Goal: Information Seeking & Learning: Learn about a topic

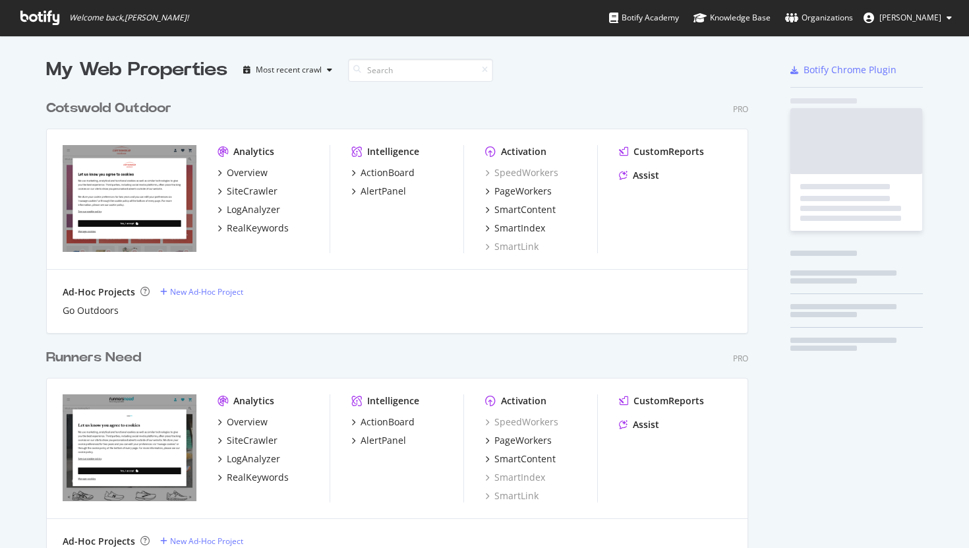
scroll to position [711, 712]
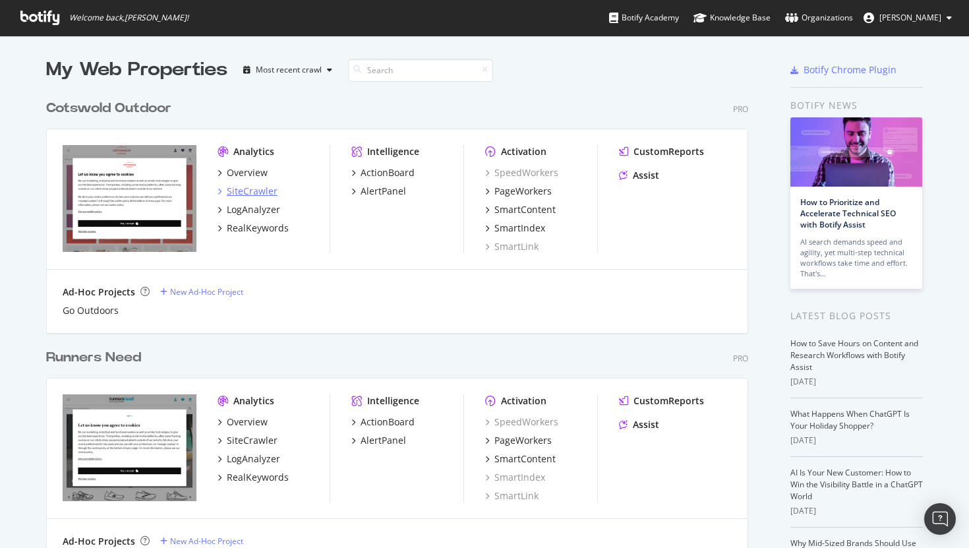
click at [244, 190] on div "SiteCrawler" at bounding box center [252, 191] width 51 height 13
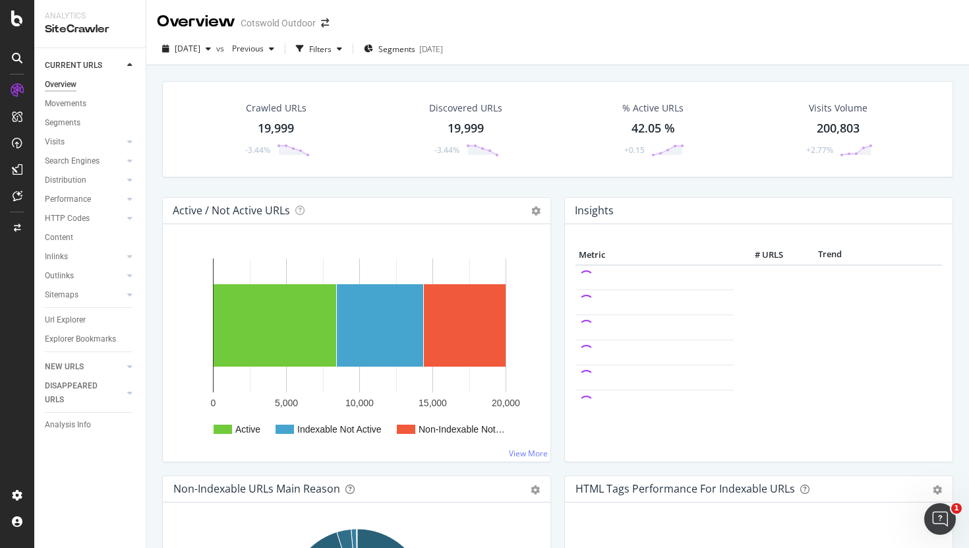
click at [262, 130] on div "19,999" at bounding box center [276, 128] width 36 height 17
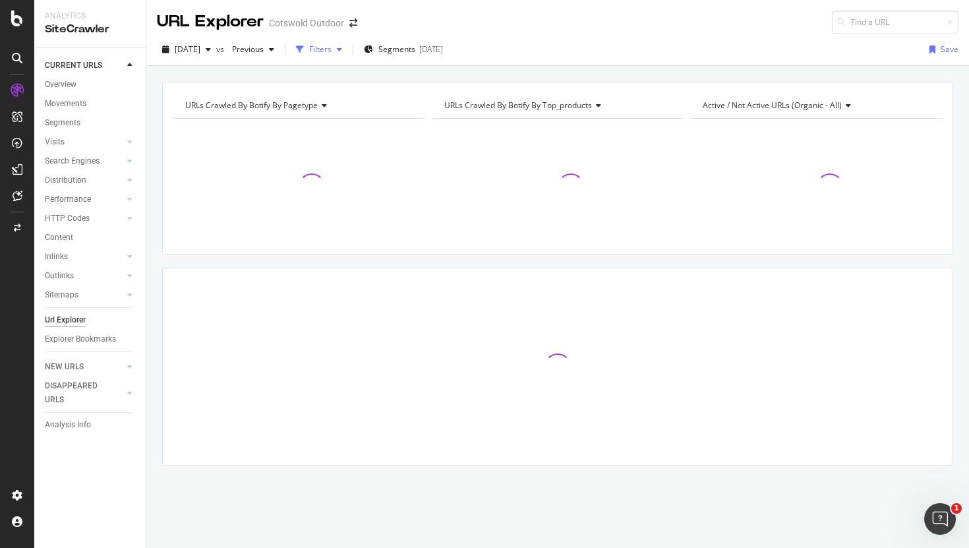
click at [332, 46] on div "Filters" at bounding box center [320, 49] width 22 height 11
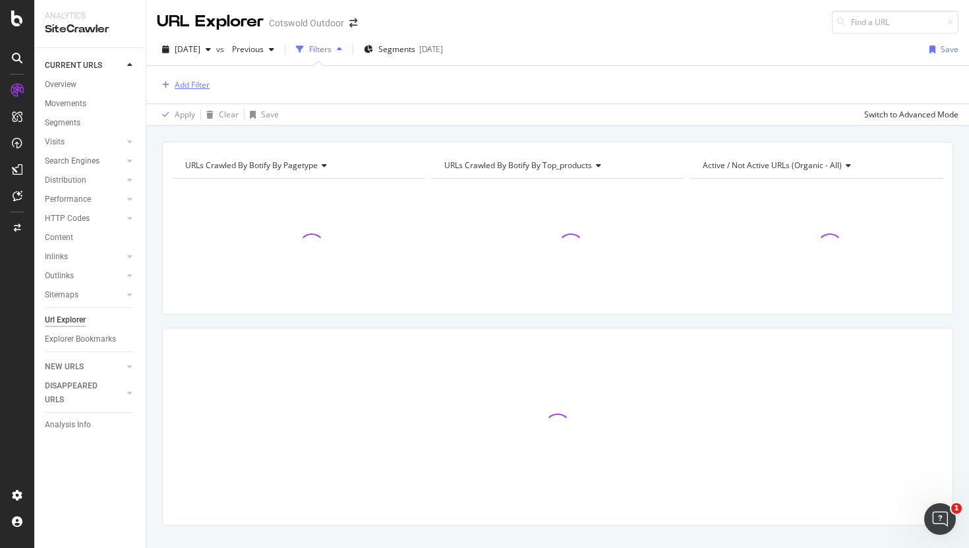
click at [192, 85] on div "Add Filter" at bounding box center [192, 84] width 35 height 11
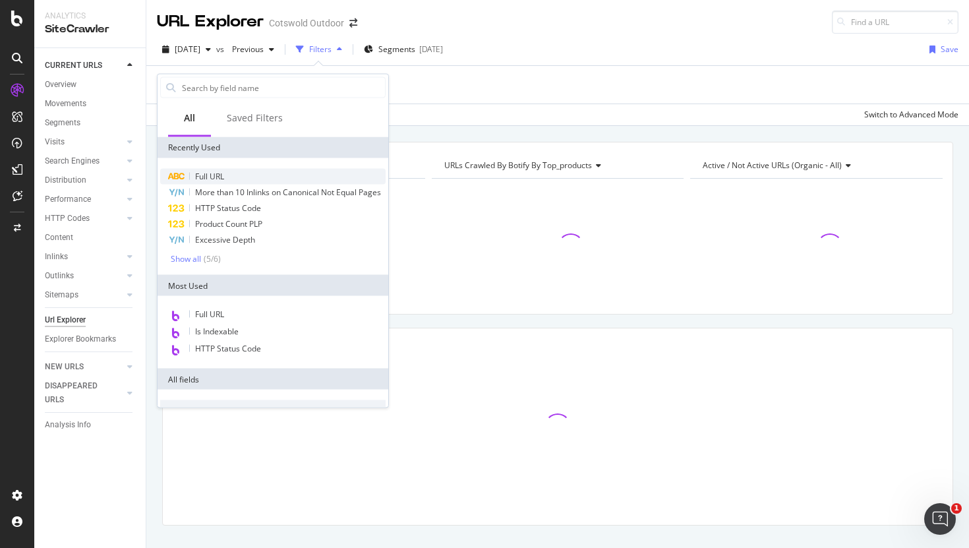
click at [210, 171] on span "Full URL" at bounding box center [209, 176] width 29 height 11
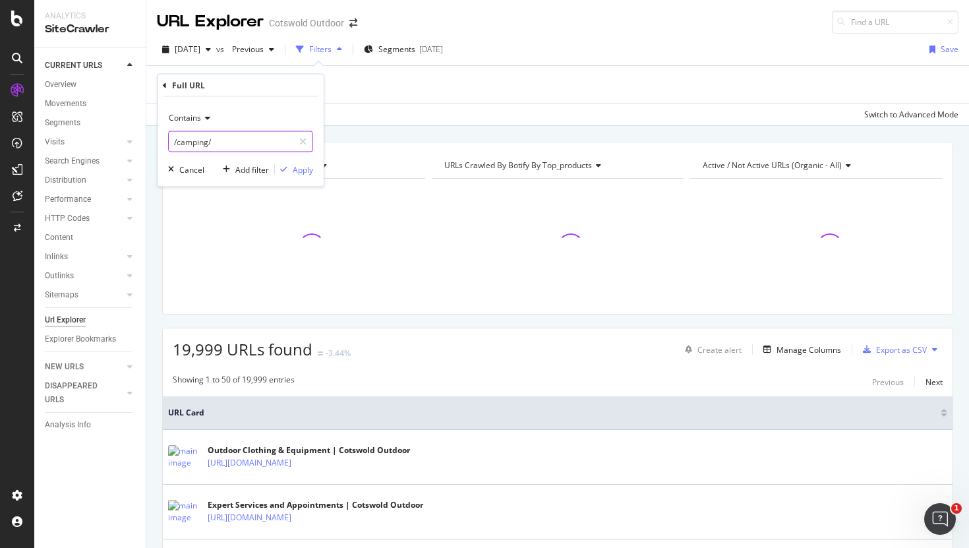
click at [217, 144] on input "/camping/" at bounding box center [231, 141] width 125 height 21
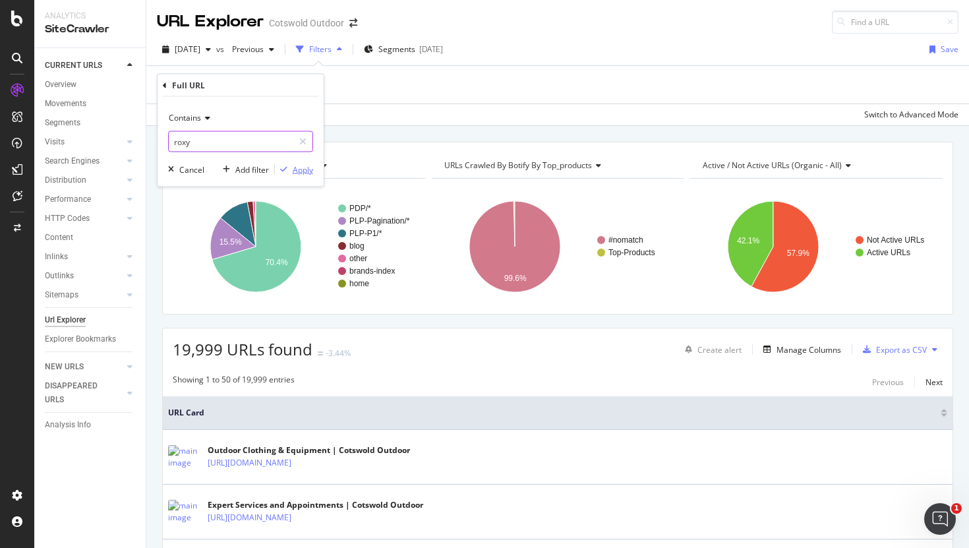
type input "roxy"
click at [297, 172] on div "Apply" at bounding box center [303, 168] width 20 height 11
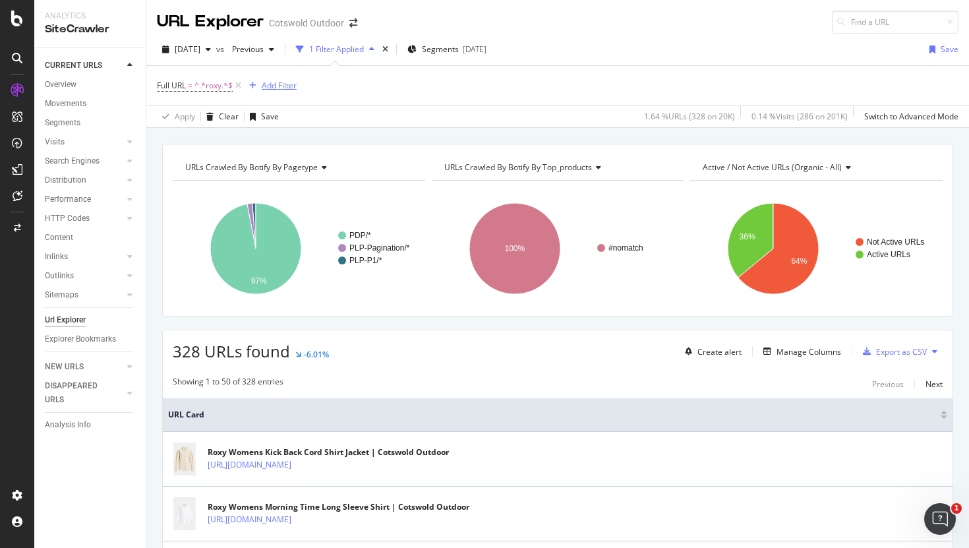
click at [274, 81] on div "Add Filter" at bounding box center [279, 85] width 35 height 11
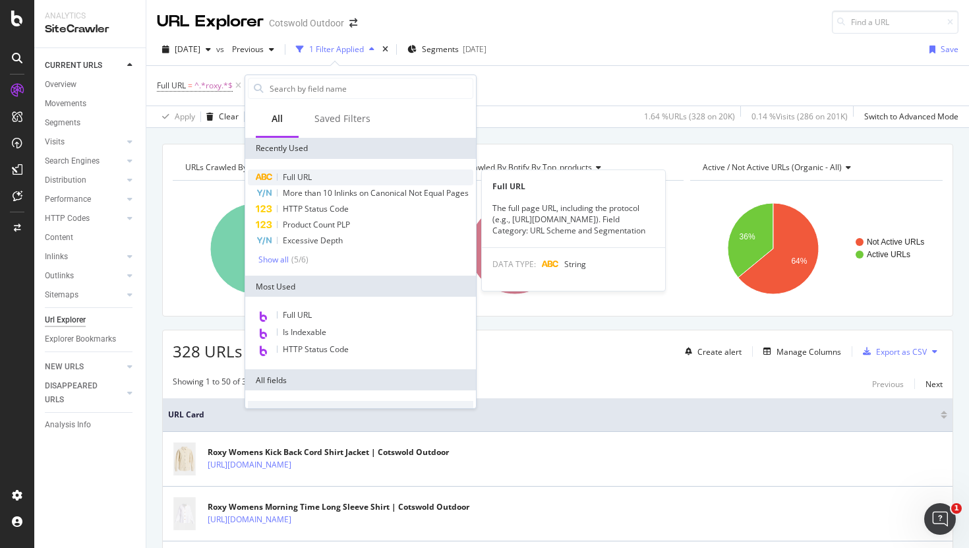
click at [304, 181] on span "Full URL" at bounding box center [297, 176] width 29 height 11
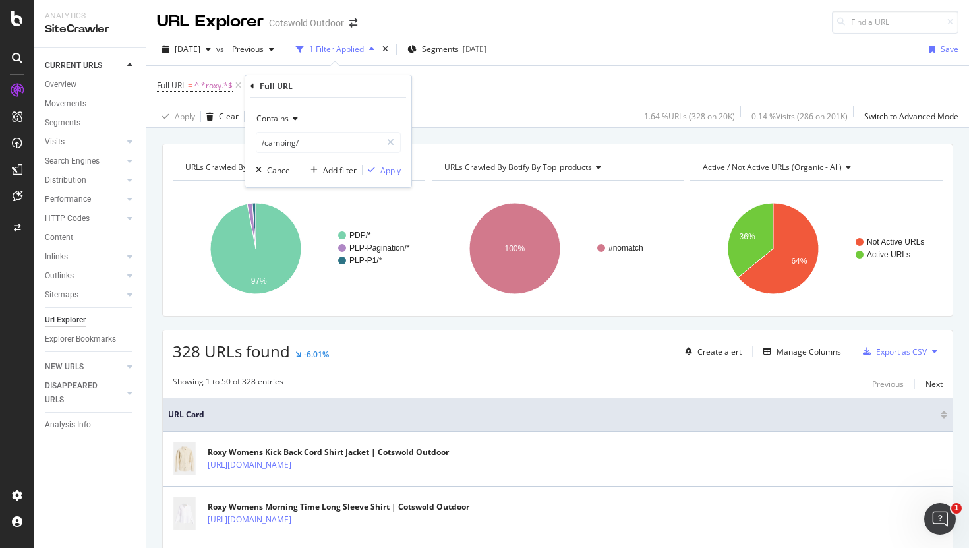
click at [277, 121] on span "Contains" at bounding box center [272, 118] width 32 height 11
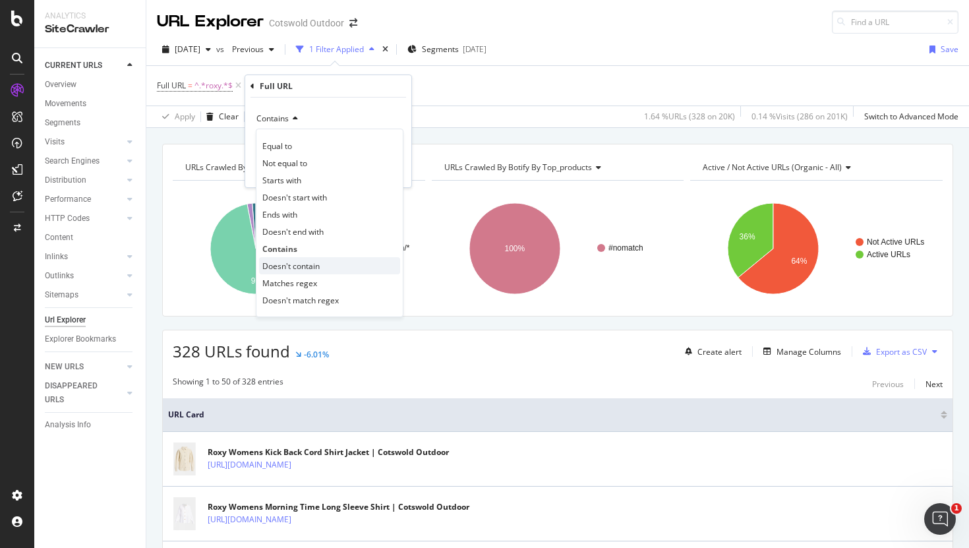
click at [302, 259] on div "Doesn't contain" at bounding box center [329, 265] width 141 height 17
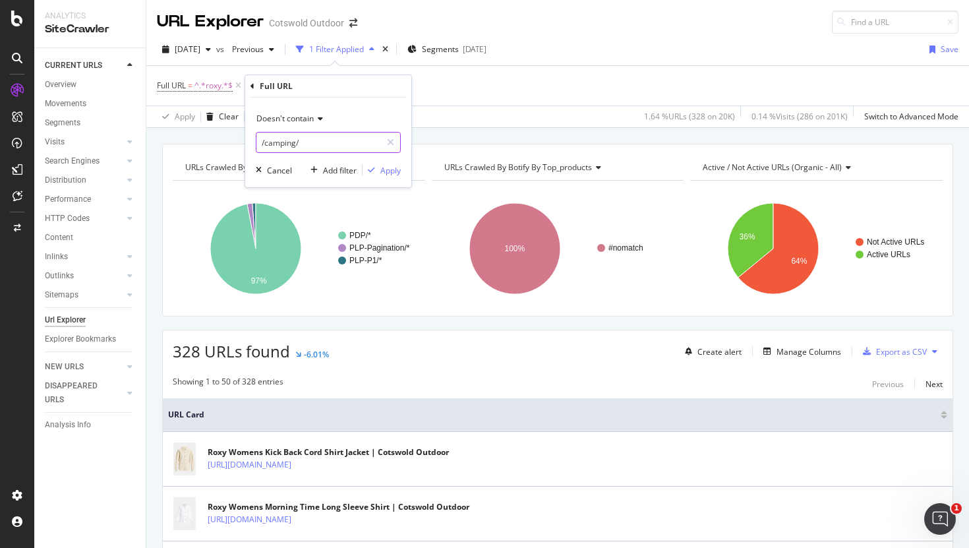
click at [276, 135] on input "/camping/" at bounding box center [318, 142] width 125 height 21
click at [276, 138] on input "/camping/" at bounding box center [318, 142] width 125 height 21
type input "/p/"
click at [388, 168] on div "Apply" at bounding box center [390, 170] width 20 height 11
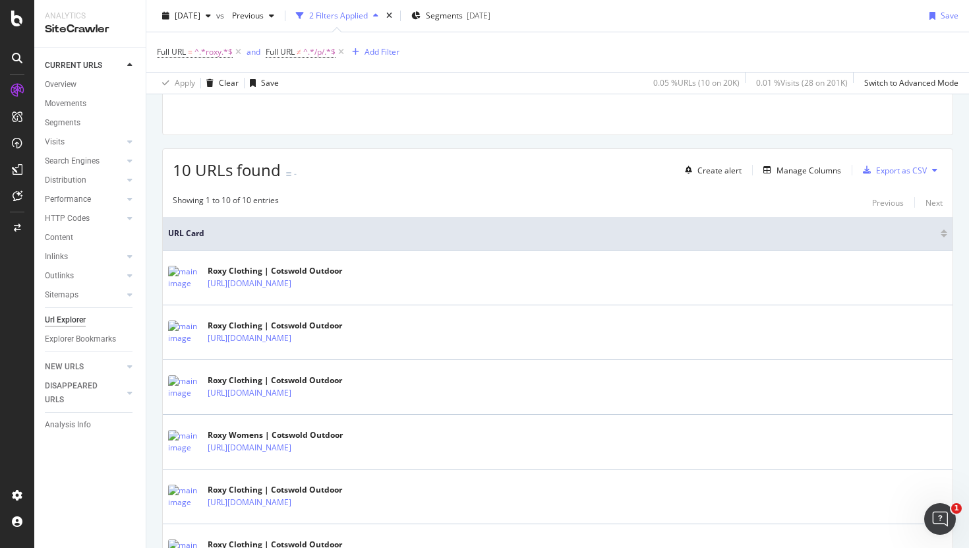
scroll to position [264, 0]
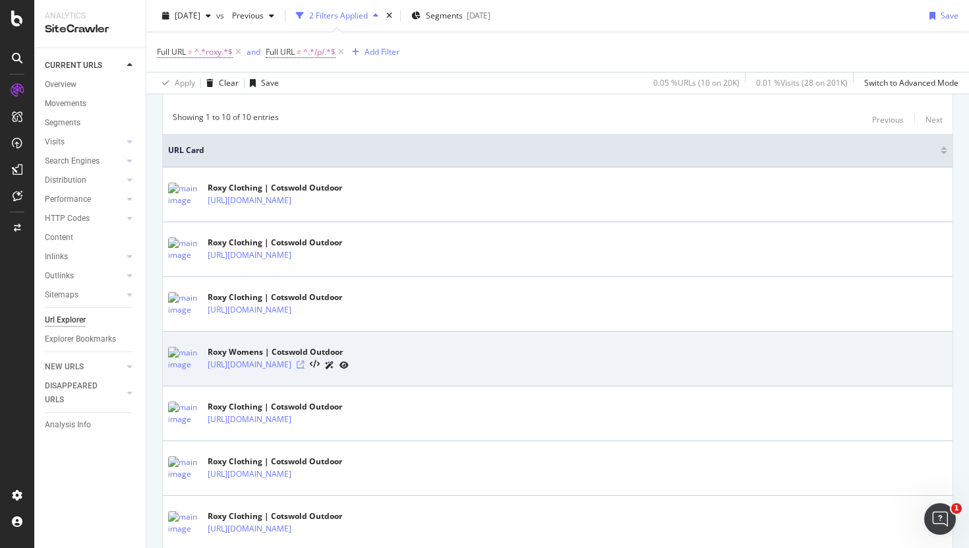
click at [305, 368] on icon at bounding box center [301, 365] width 8 height 8
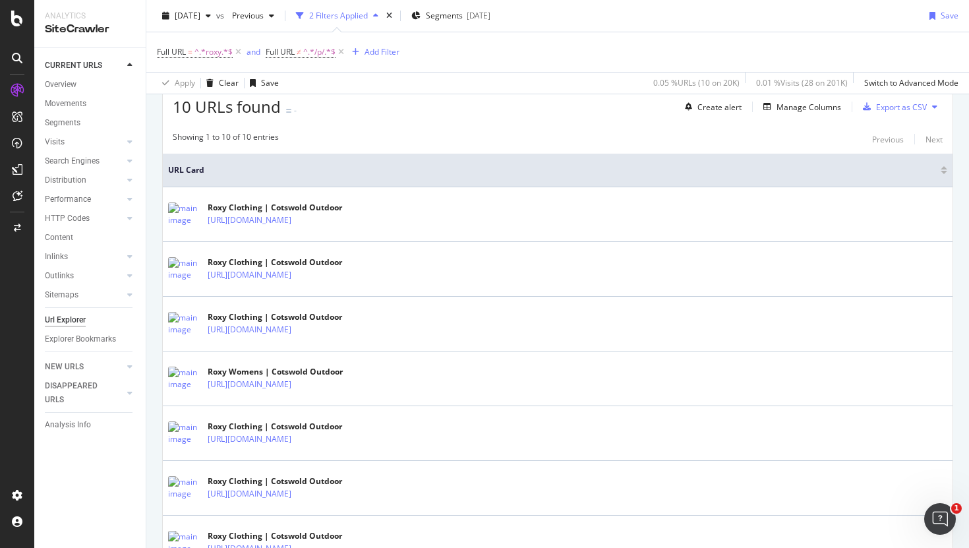
scroll to position [134, 0]
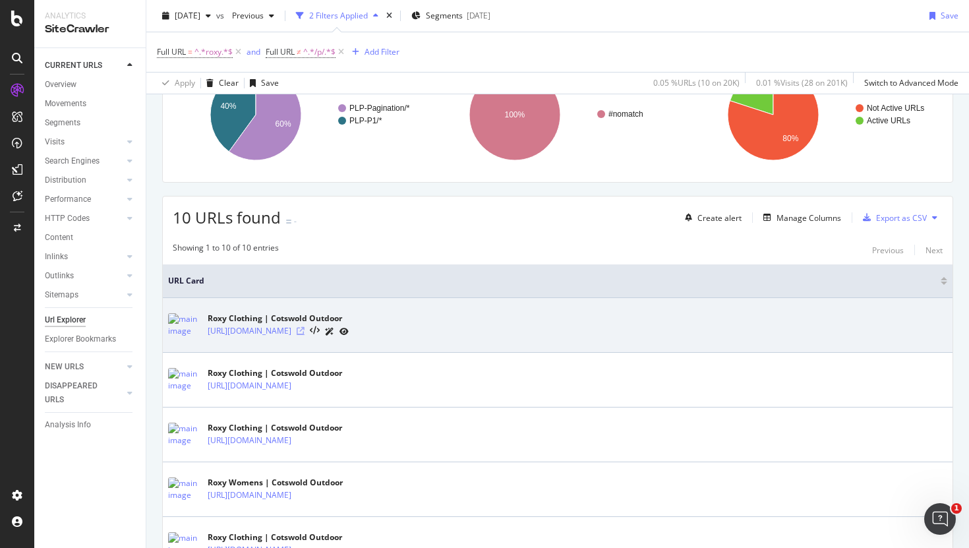
click at [305, 333] on icon at bounding box center [301, 331] width 8 height 8
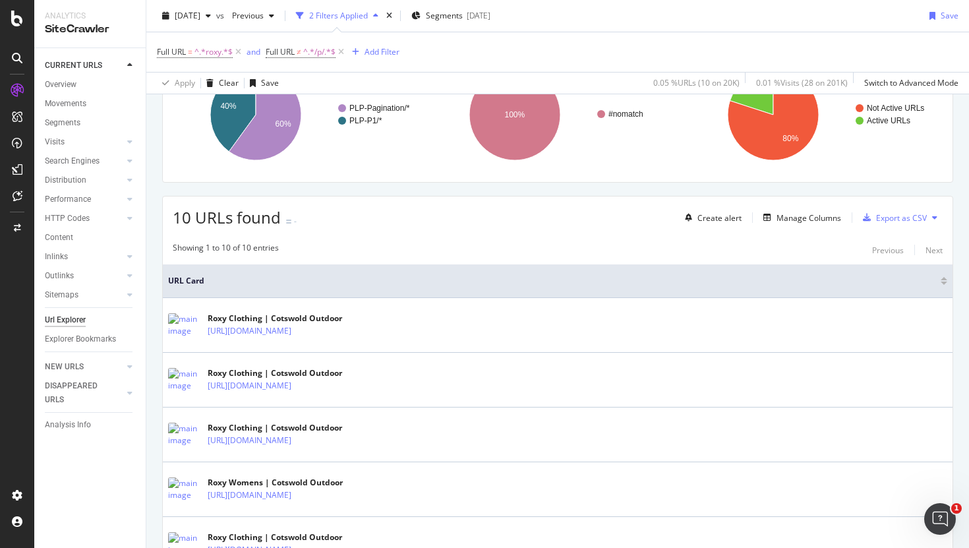
scroll to position [0, 0]
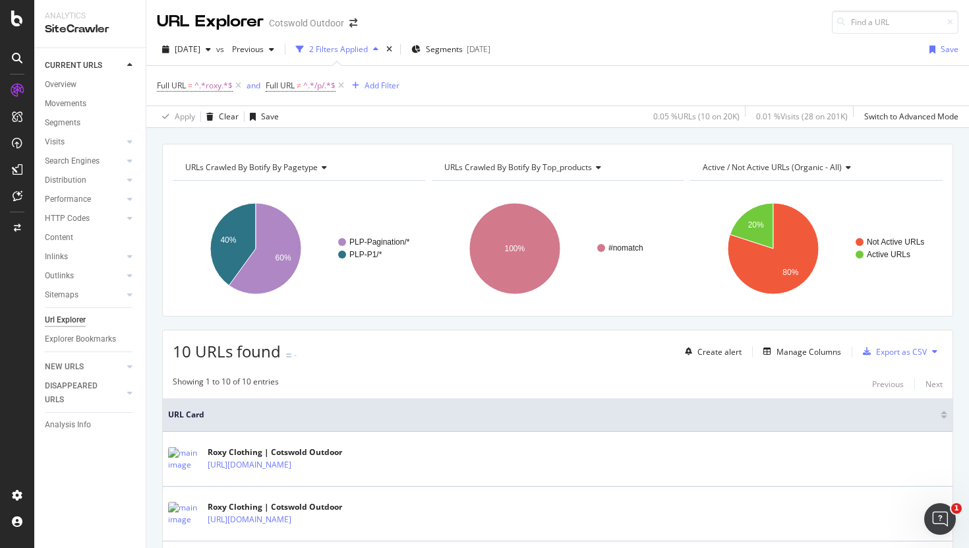
click at [343, 49] on div "2 Filters Applied" at bounding box center [338, 49] width 59 height 11
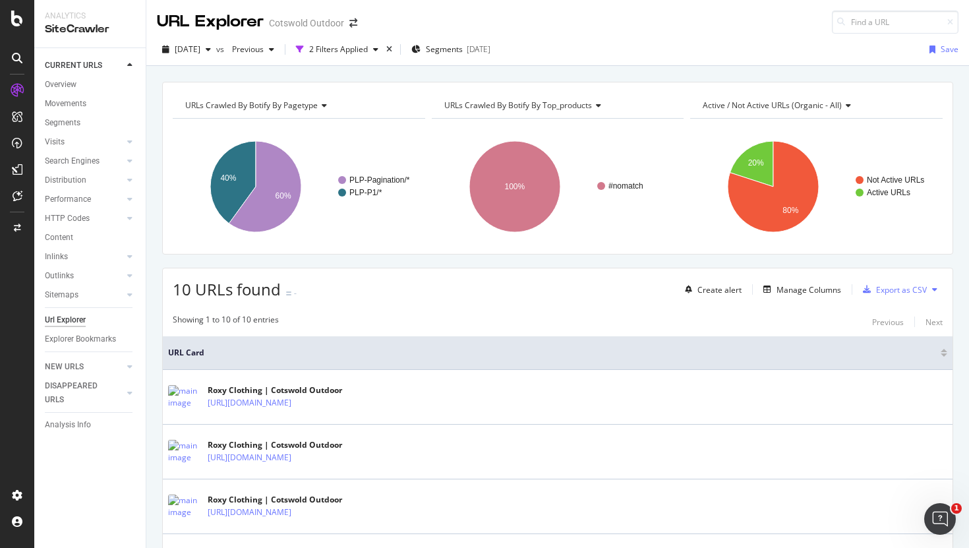
click at [368, 36] on div "[DATE] vs Previous 2 Filters Applied Segments [DATE] Save" at bounding box center [557, 50] width 823 height 32
click at [368, 46] on div "2 Filters Applied" at bounding box center [338, 49] width 59 height 11
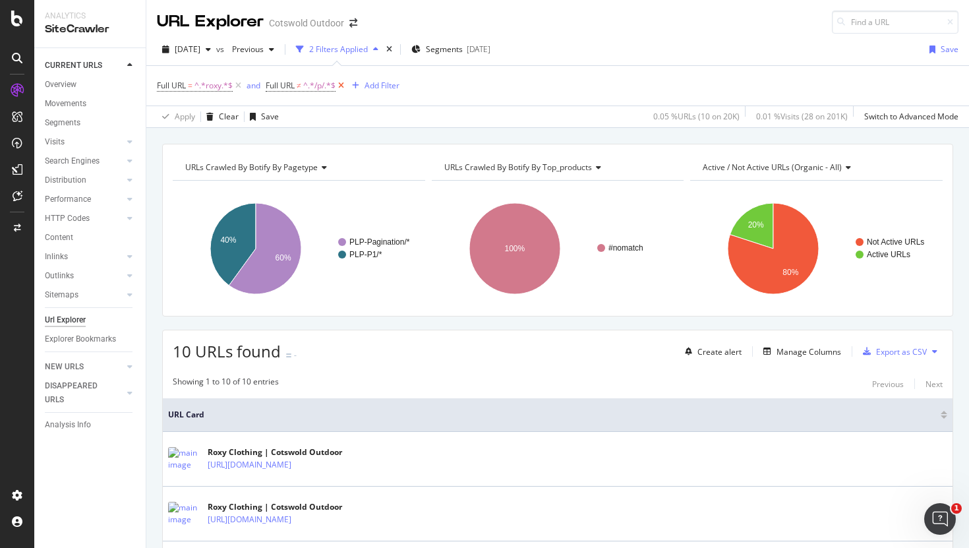
click at [340, 85] on icon at bounding box center [340, 85] width 11 height 13
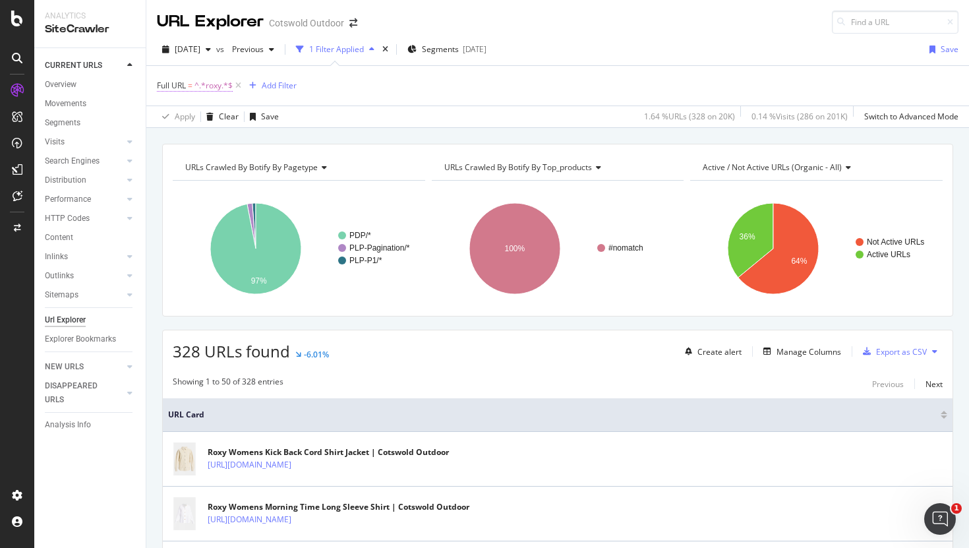
click at [196, 93] on span "^.*roxy.*$" at bounding box center [213, 85] width 38 height 18
click at [187, 139] on input "roxy" at bounding box center [231, 140] width 125 height 21
click at [247, 146] on input "html.htmly" at bounding box center [231, 140] width 125 height 21
type input "html.html"
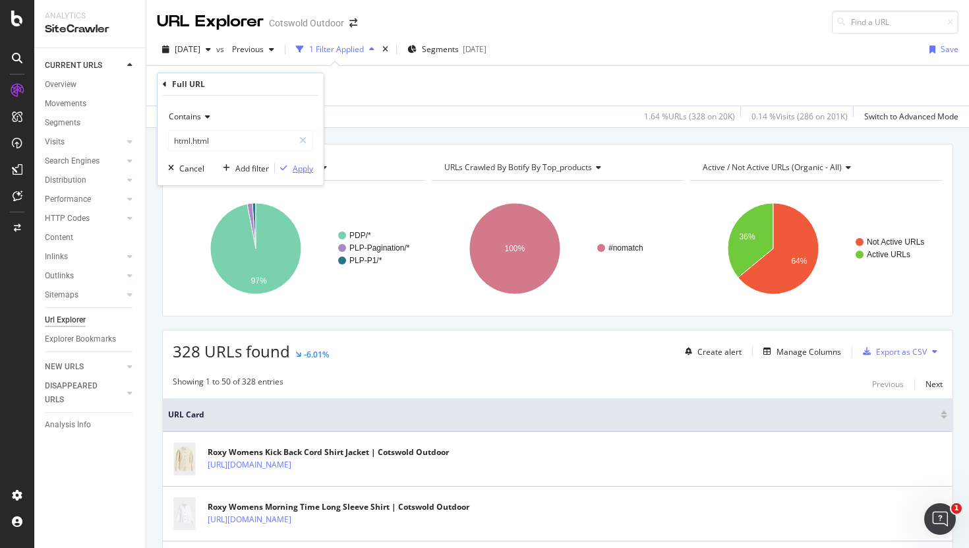
click at [303, 168] on div "Apply" at bounding box center [303, 168] width 20 height 11
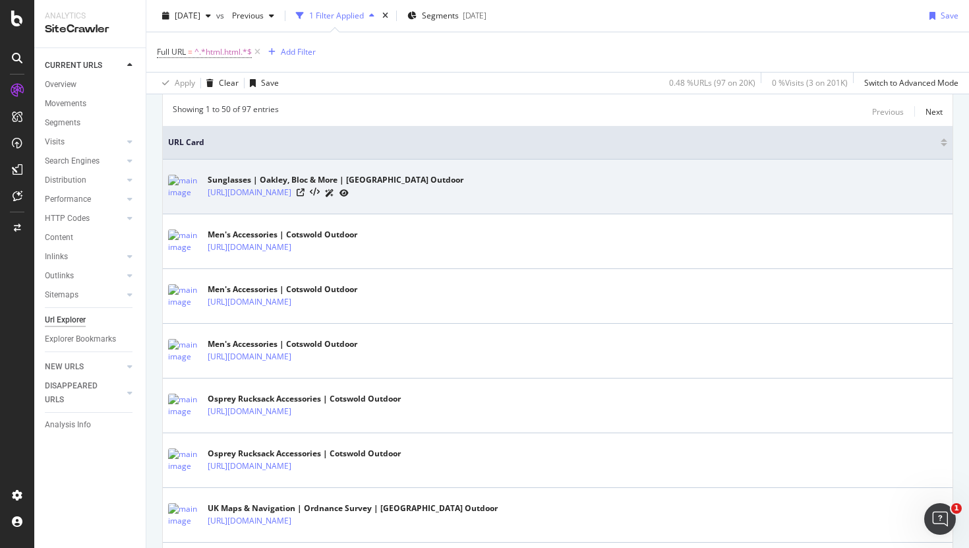
scroll to position [274, 0]
click at [305, 194] on icon at bounding box center [301, 191] width 8 height 8
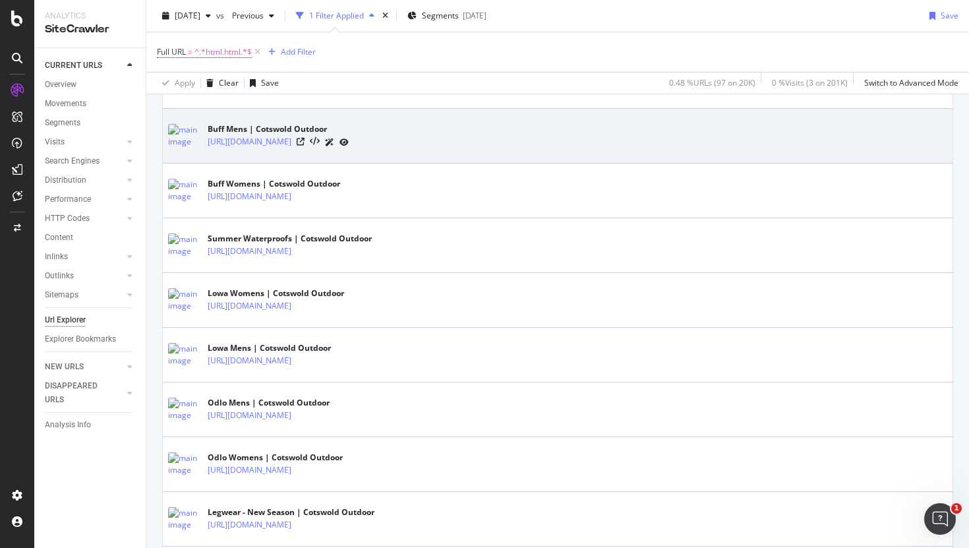
scroll to position [0, 0]
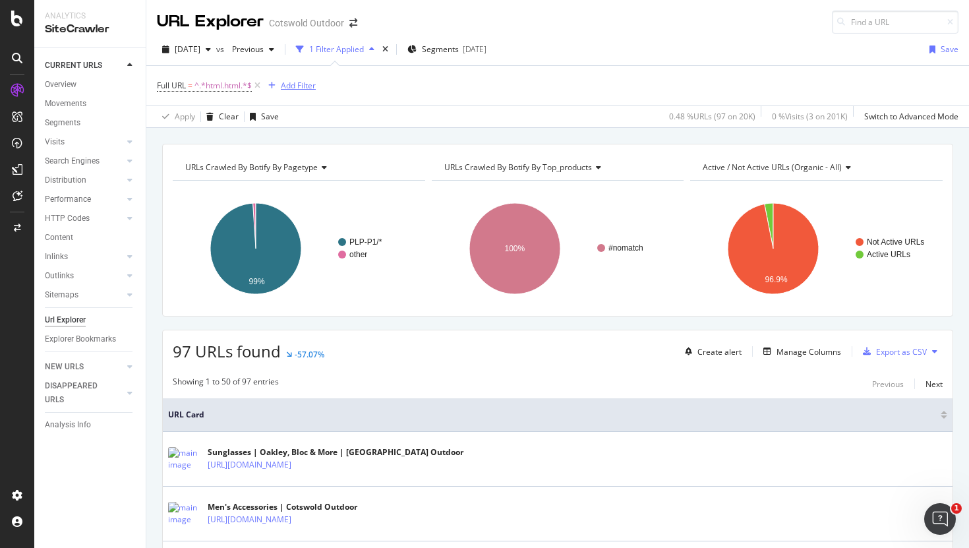
click at [290, 83] on div "Add Filter" at bounding box center [298, 85] width 35 height 11
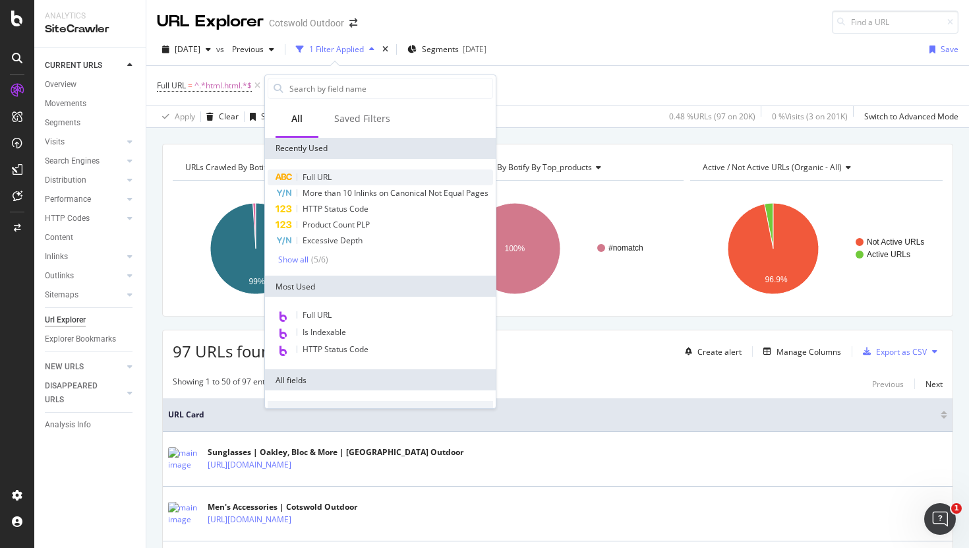
click at [349, 175] on div "Full URL" at bounding box center [380, 177] width 225 height 16
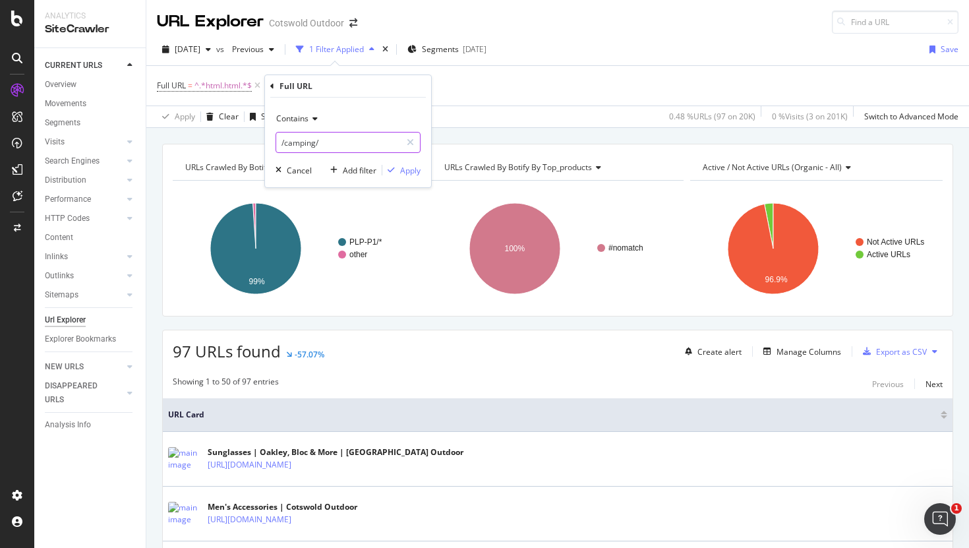
click at [301, 144] on input "/camping/" at bounding box center [338, 142] width 125 height 21
click at [297, 140] on input "/camping/" at bounding box center [338, 142] width 125 height 21
type input "/?/"
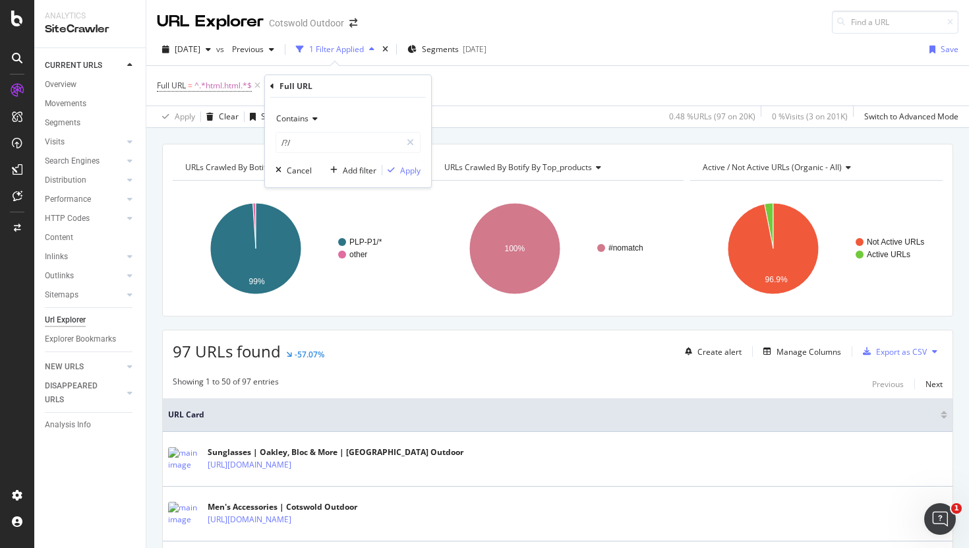
click at [299, 123] on span "Contains" at bounding box center [292, 118] width 32 height 11
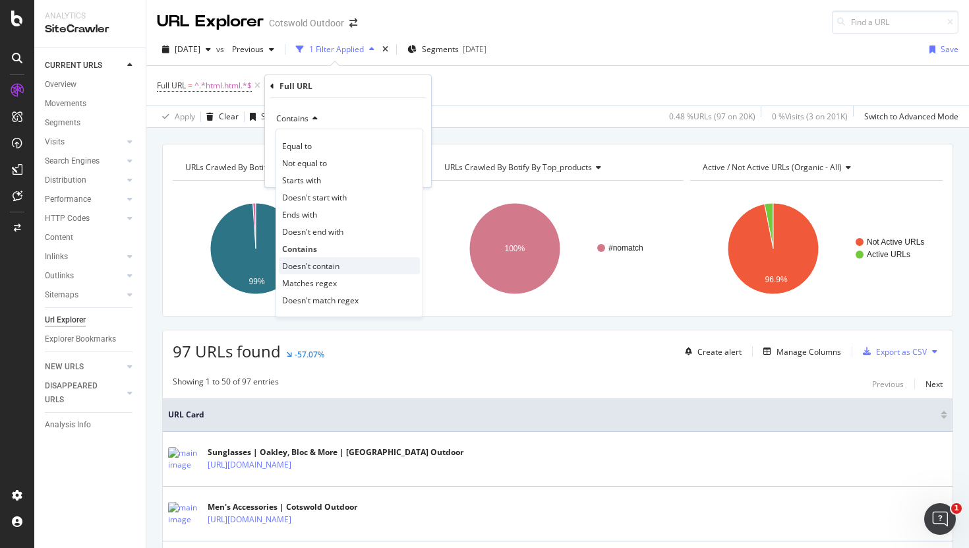
click at [317, 265] on span "Doesn't contain" at bounding box center [310, 265] width 57 height 11
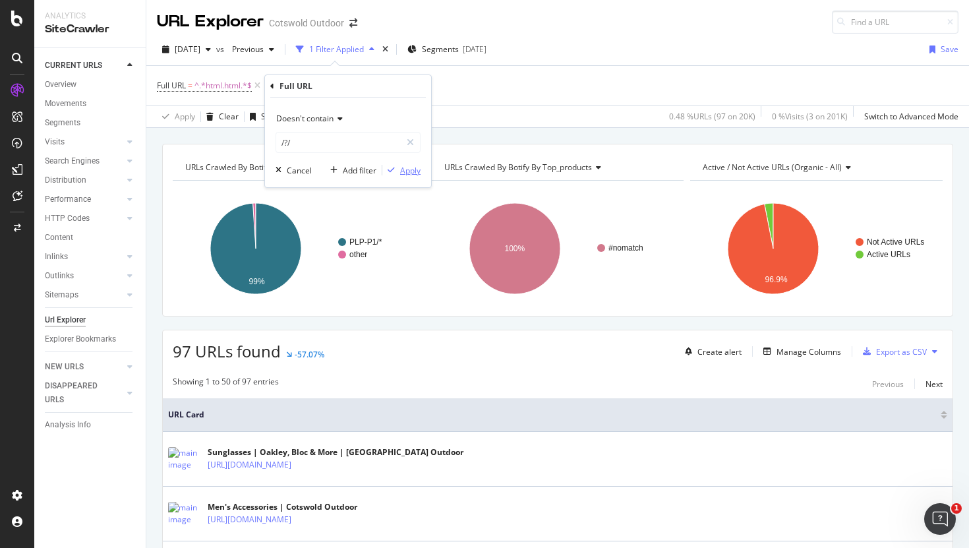
click at [407, 167] on div "Apply" at bounding box center [410, 170] width 20 height 11
click at [299, 85] on span "Full URL" at bounding box center [299, 85] width 29 height 11
click at [313, 139] on input "/?/" at bounding box center [361, 140] width 125 height 21
type input "?"
click at [436, 169] on div "Apply" at bounding box center [432, 168] width 20 height 11
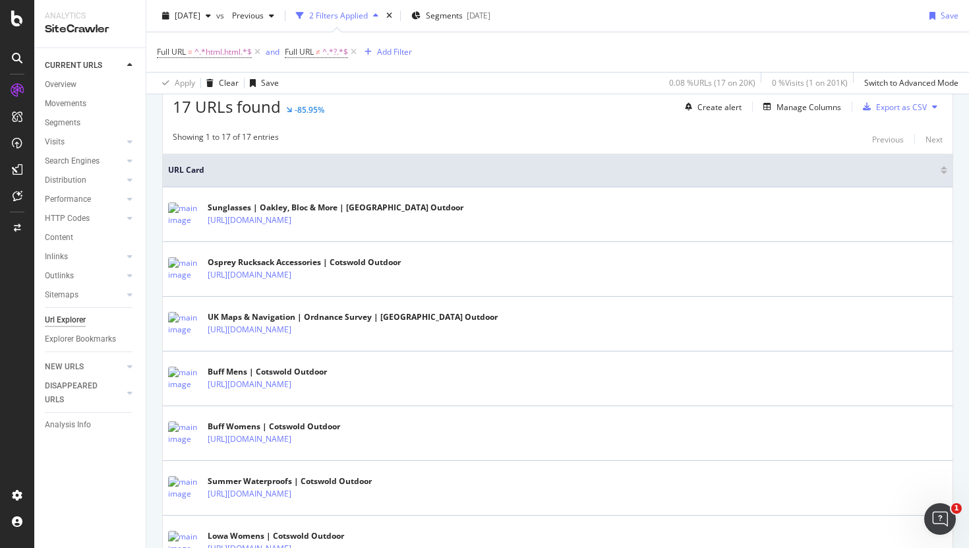
scroll to position [285, 0]
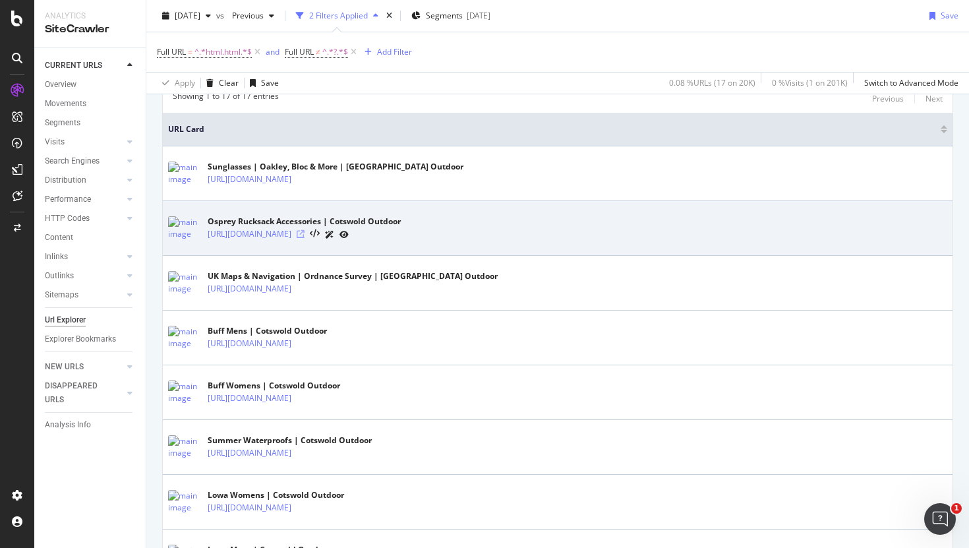
click at [305, 237] on icon at bounding box center [301, 234] width 8 height 8
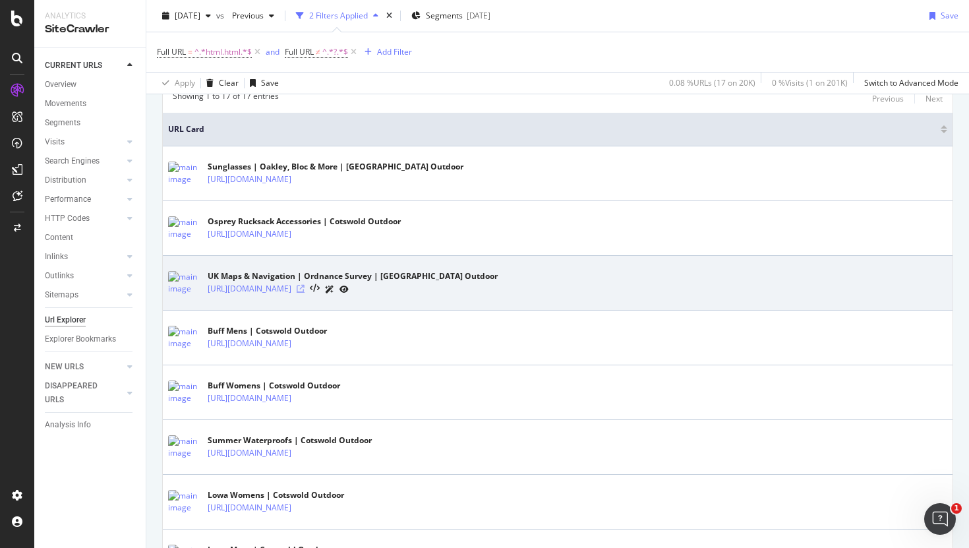
click at [305, 290] on icon at bounding box center [301, 289] width 8 height 8
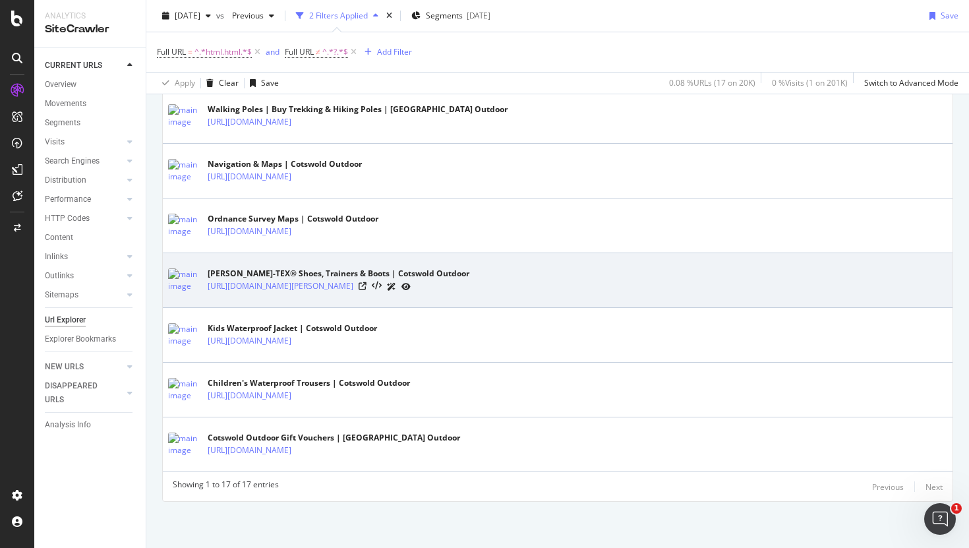
scroll to position [0, 0]
